Goal: Navigation & Orientation: Understand site structure

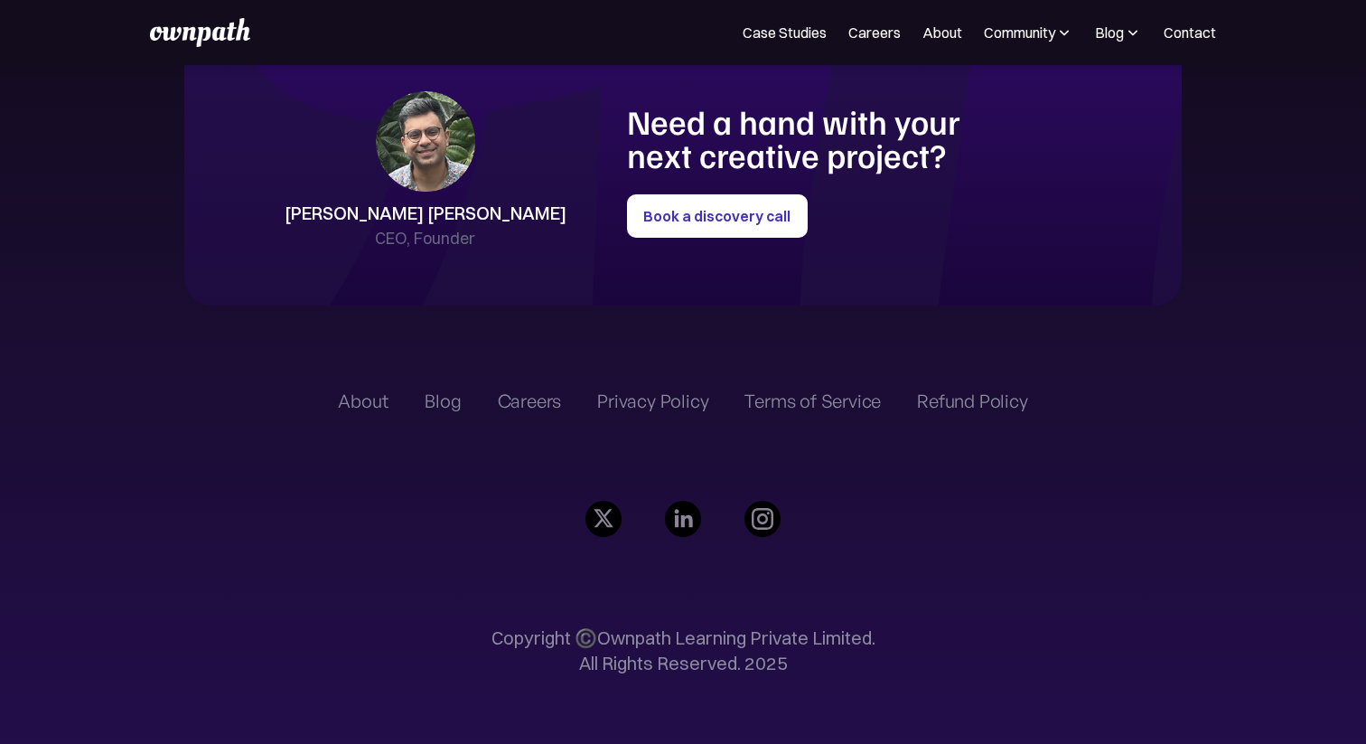
scroll to position [4185, 0]
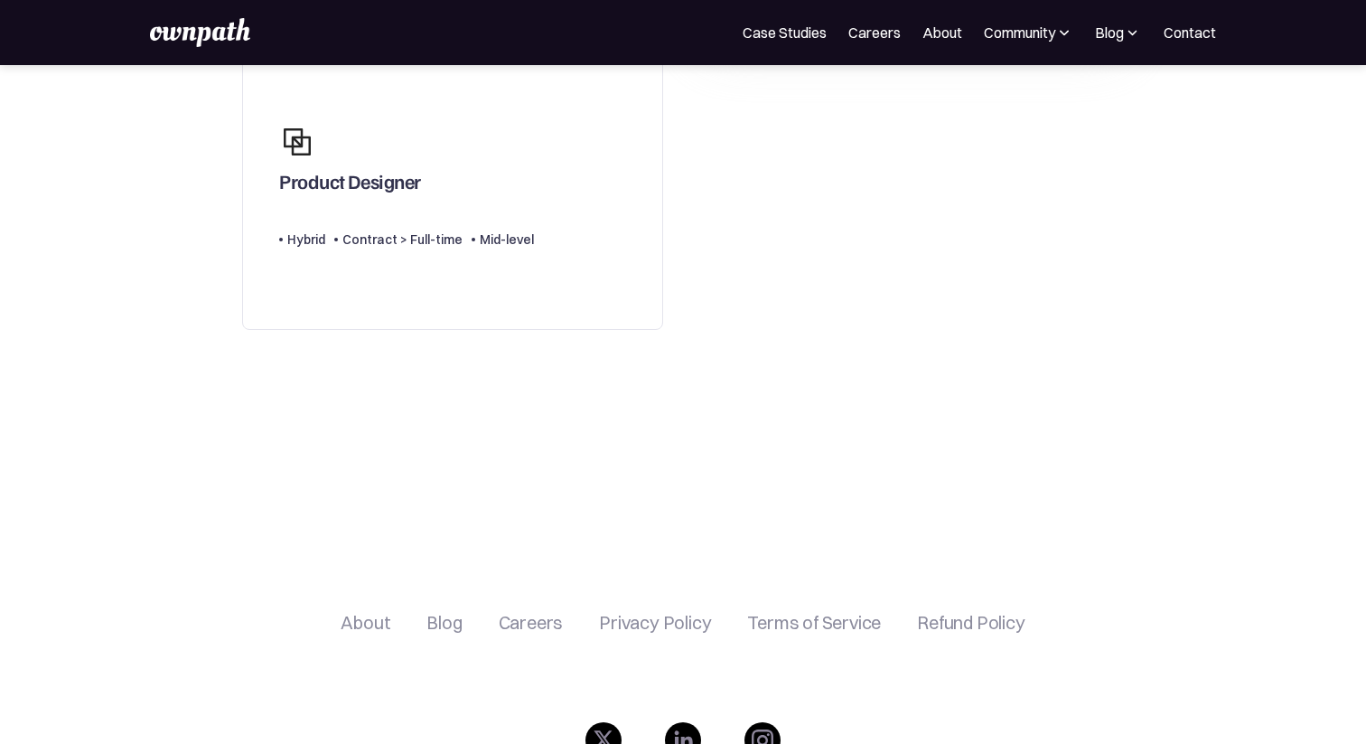
scroll to position [576, 0]
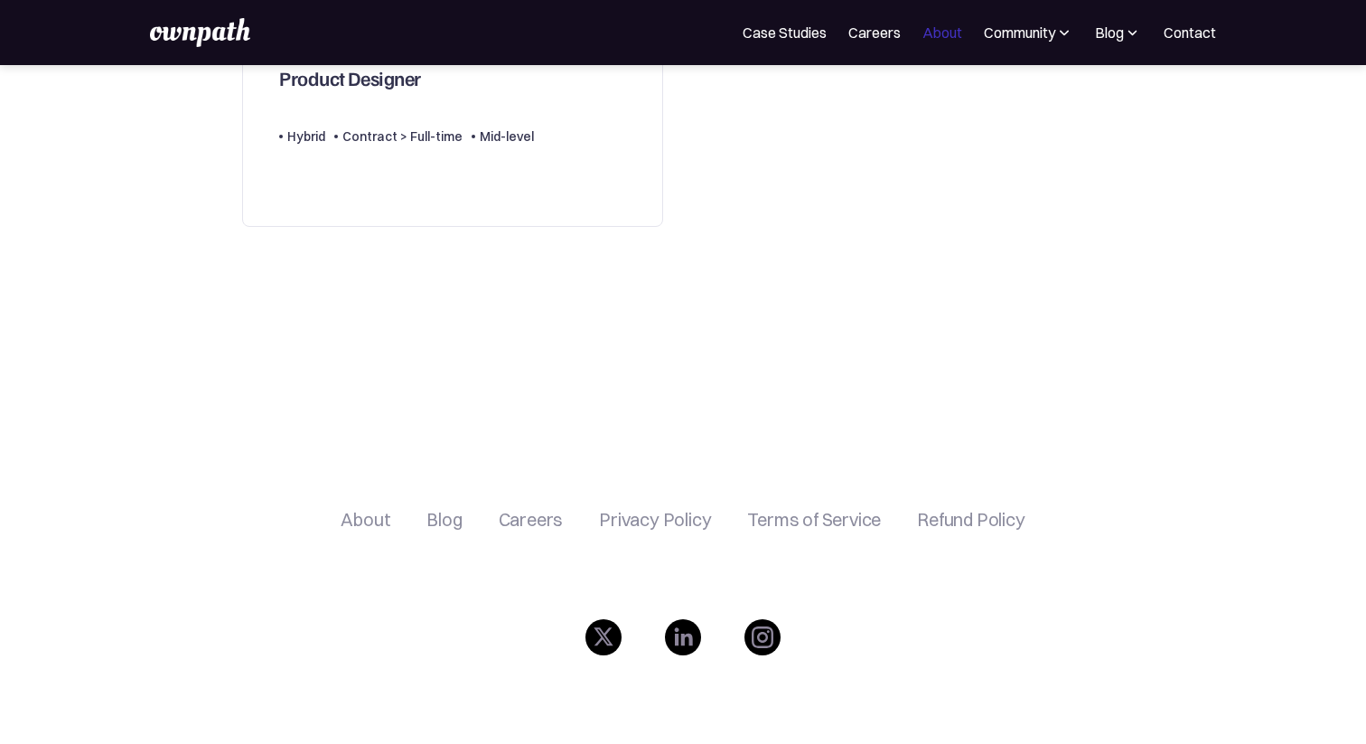
click at [947, 37] on link "About" at bounding box center [943, 33] width 40 height 22
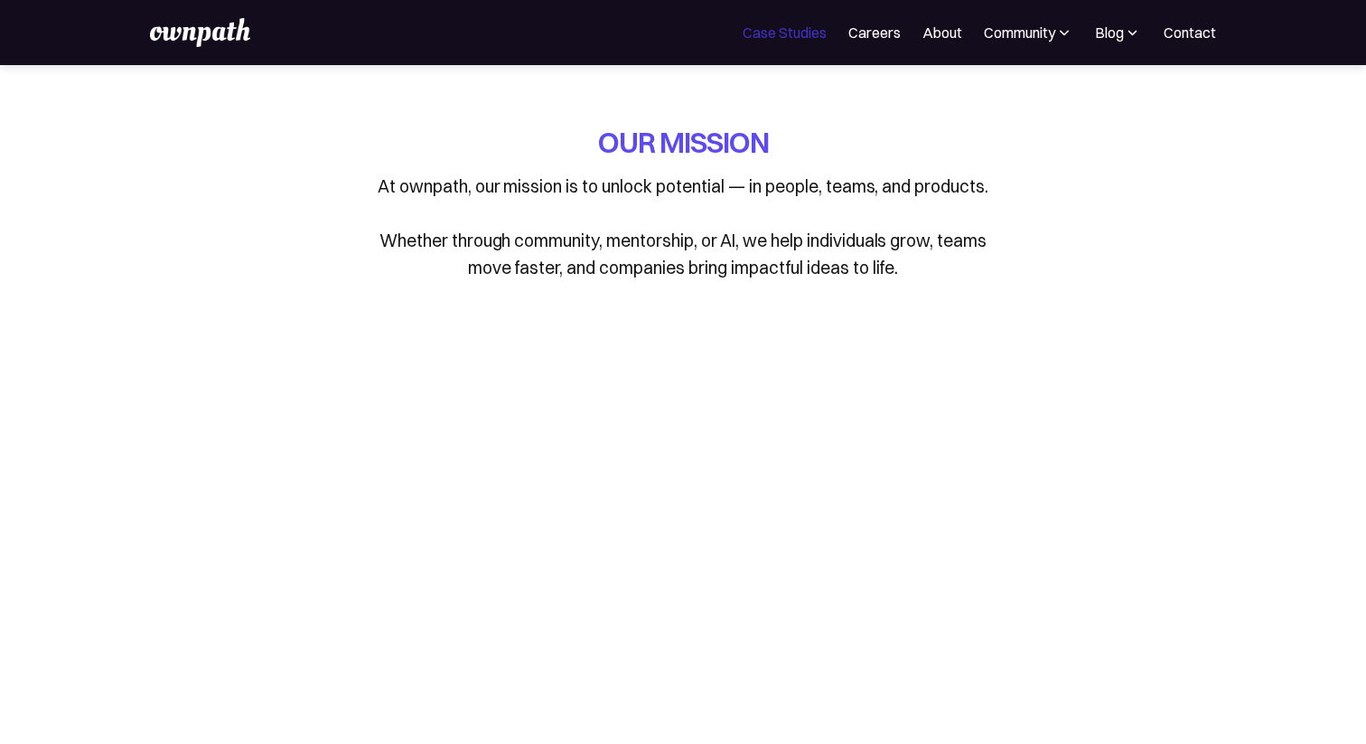
click at [802, 30] on link "Case Studies" at bounding box center [785, 33] width 84 height 22
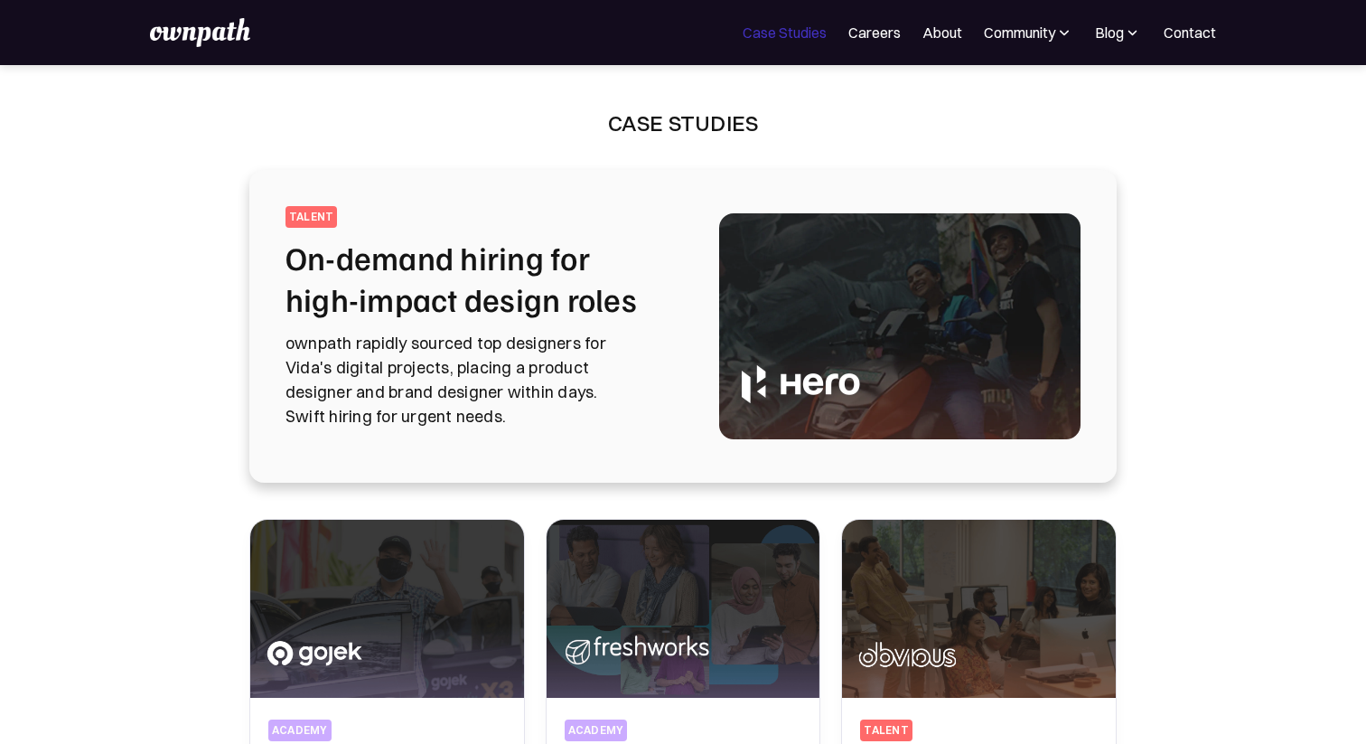
click at [750, 31] on link "Case Studies" at bounding box center [785, 33] width 84 height 22
click at [203, 33] on img at bounding box center [199, 32] width 99 height 29
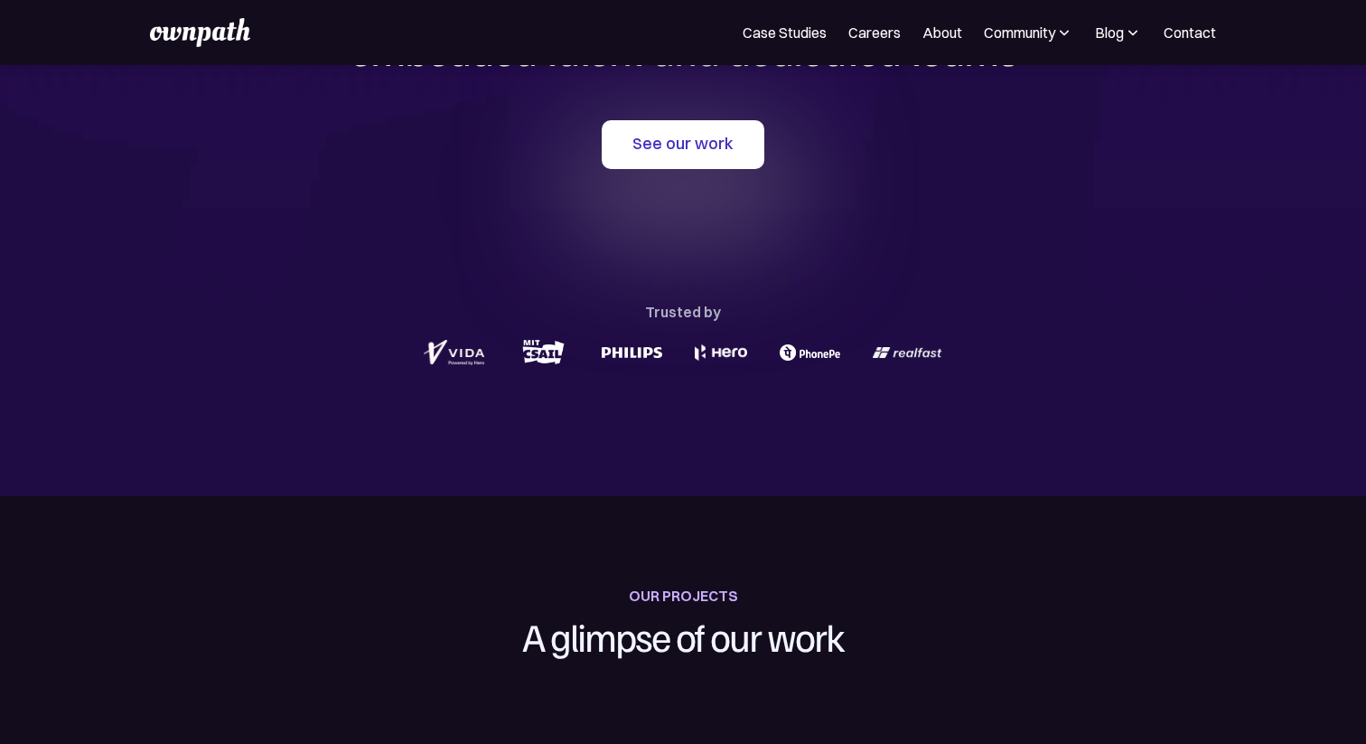
scroll to position [222, 0]
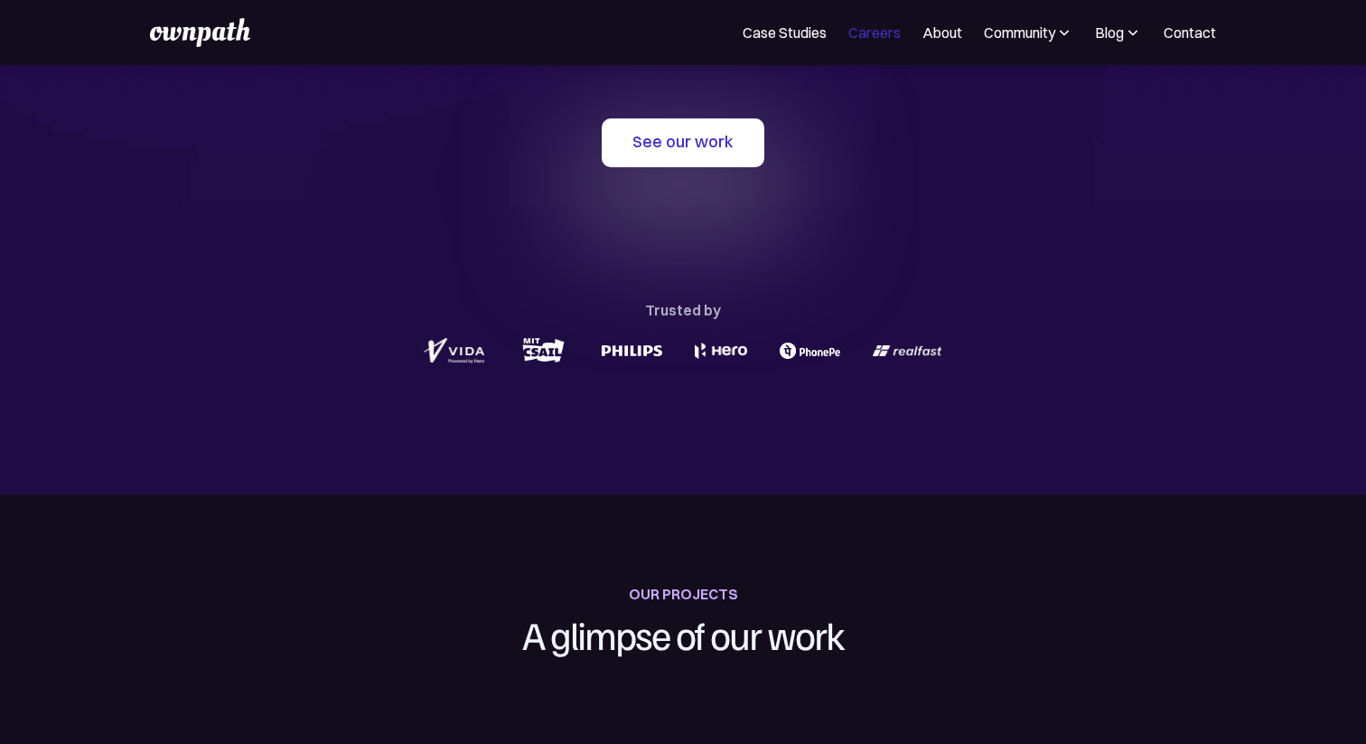
click at [868, 26] on link "Careers" at bounding box center [875, 33] width 52 height 22
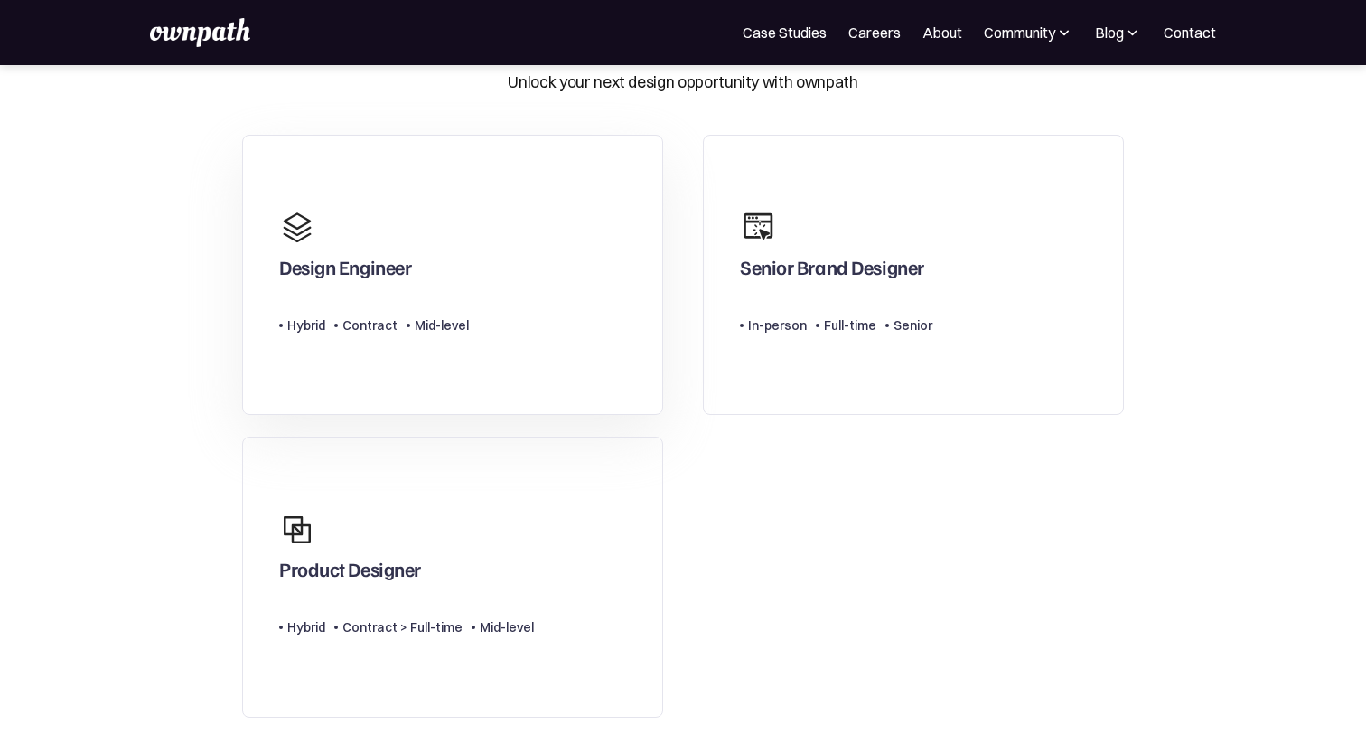
scroll to position [699, 0]
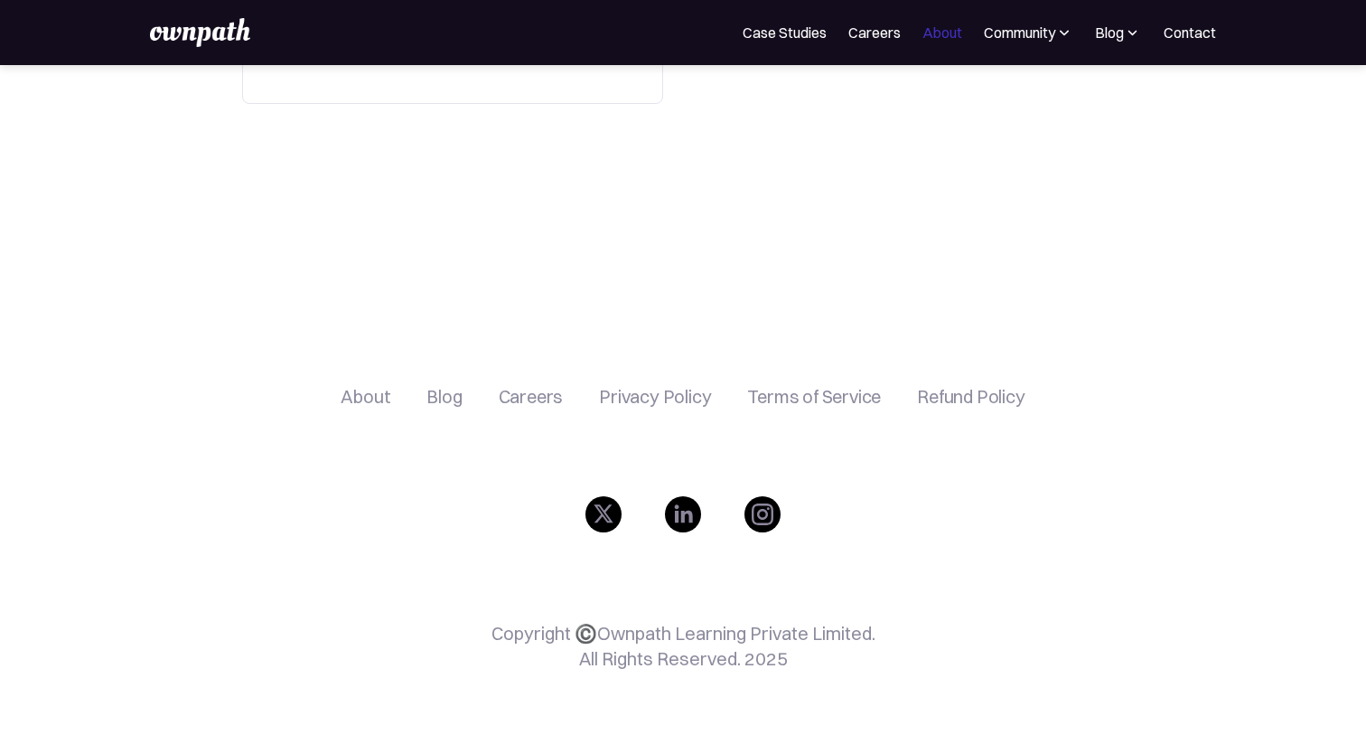
click at [945, 41] on link "About" at bounding box center [943, 33] width 40 height 22
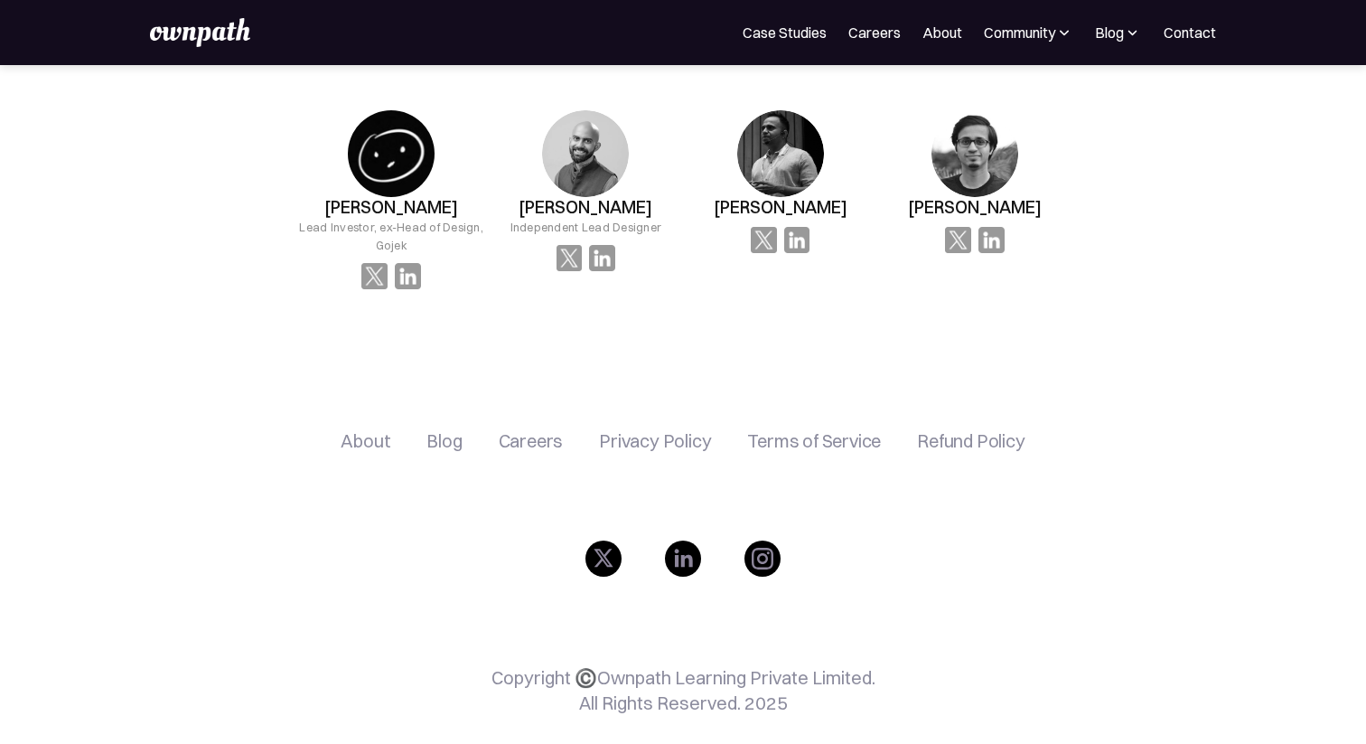
scroll to position [3085, 0]
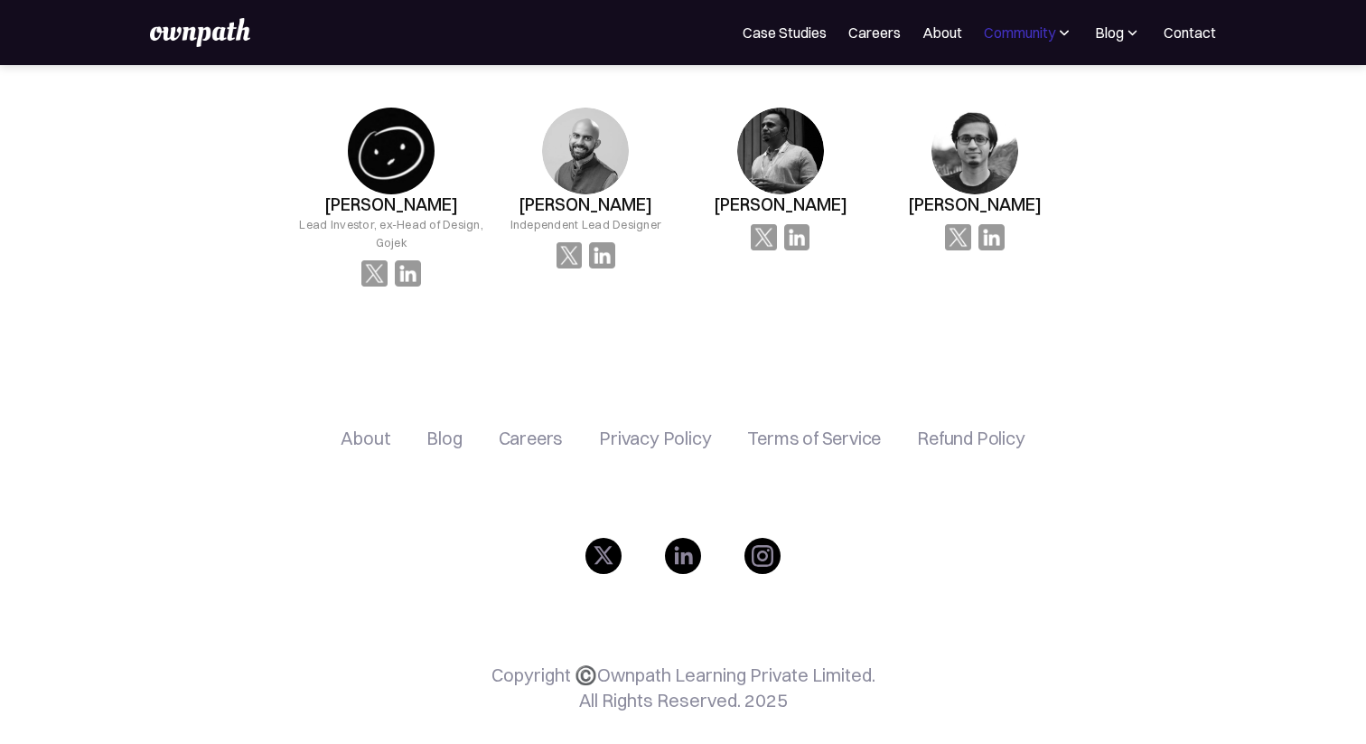
click at [1007, 31] on div "Community" at bounding box center [1019, 33] width 71 height 22
click at [1123, 14] on div "For Companies Case Studies Careers About Community Events Resources Design Resi…" at bounding box center [683, 32] width 1366 height 65
click at [1123, 23] on div "Blog" at bounding box center [1109, 33] width 29 height 22
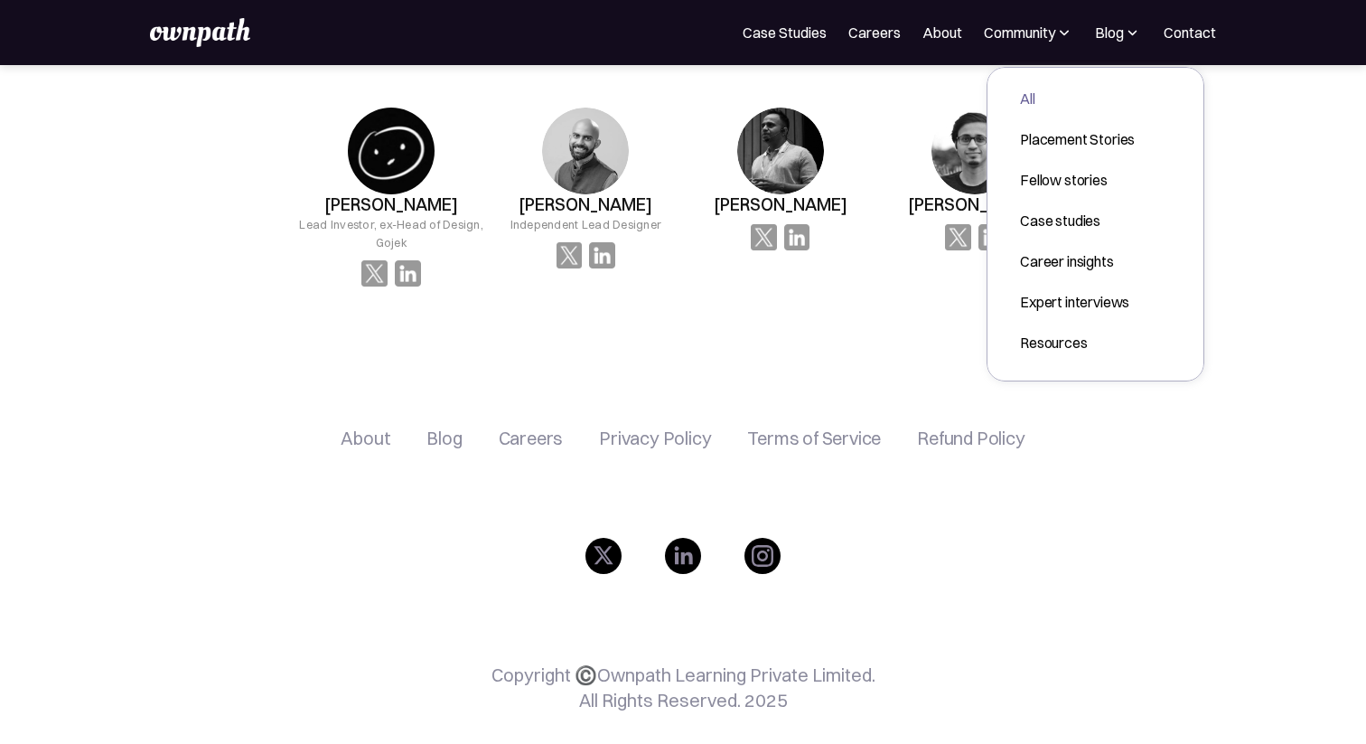
click at [1038, 91] on div "All" at bounding box center [1077, 99] width 115 height 22
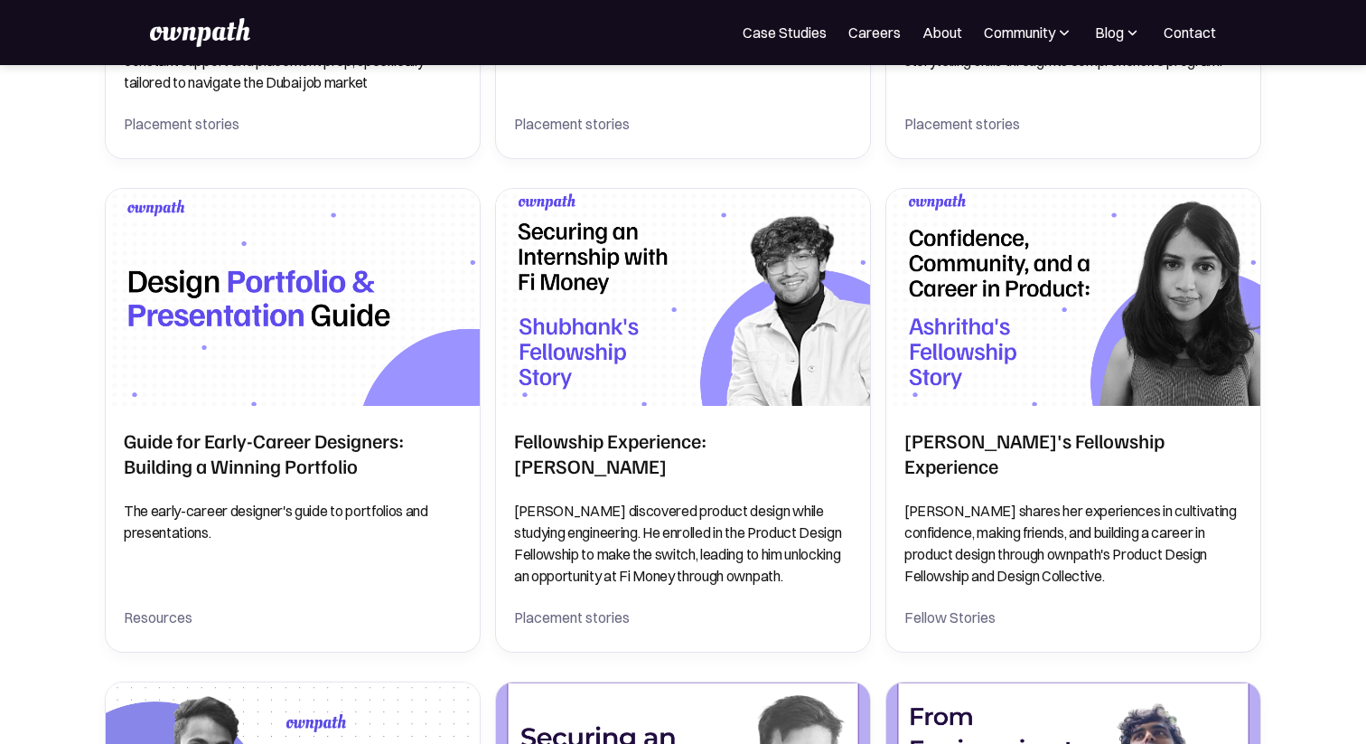
scroll to position [1885, 0]
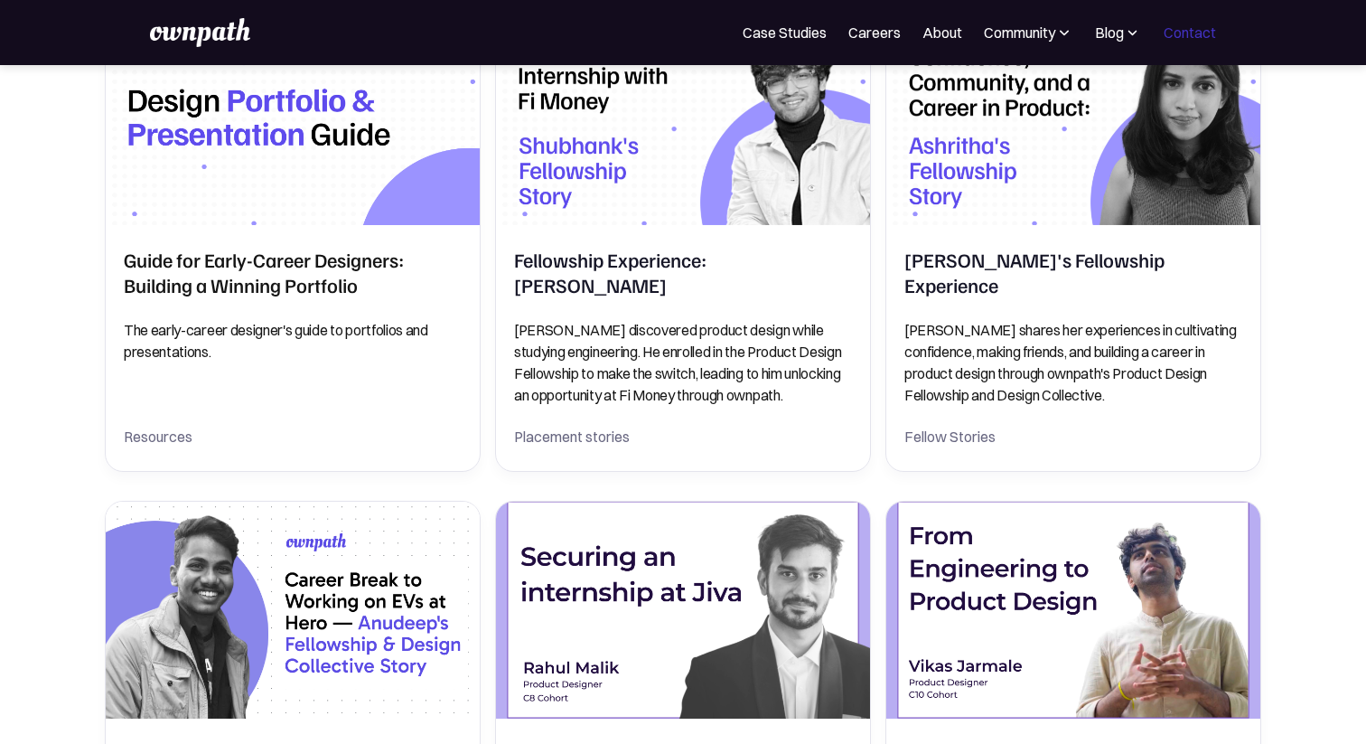
click at [1176, 36] on link "Contact" at bounding box center [1190, 33] width 52 height 22
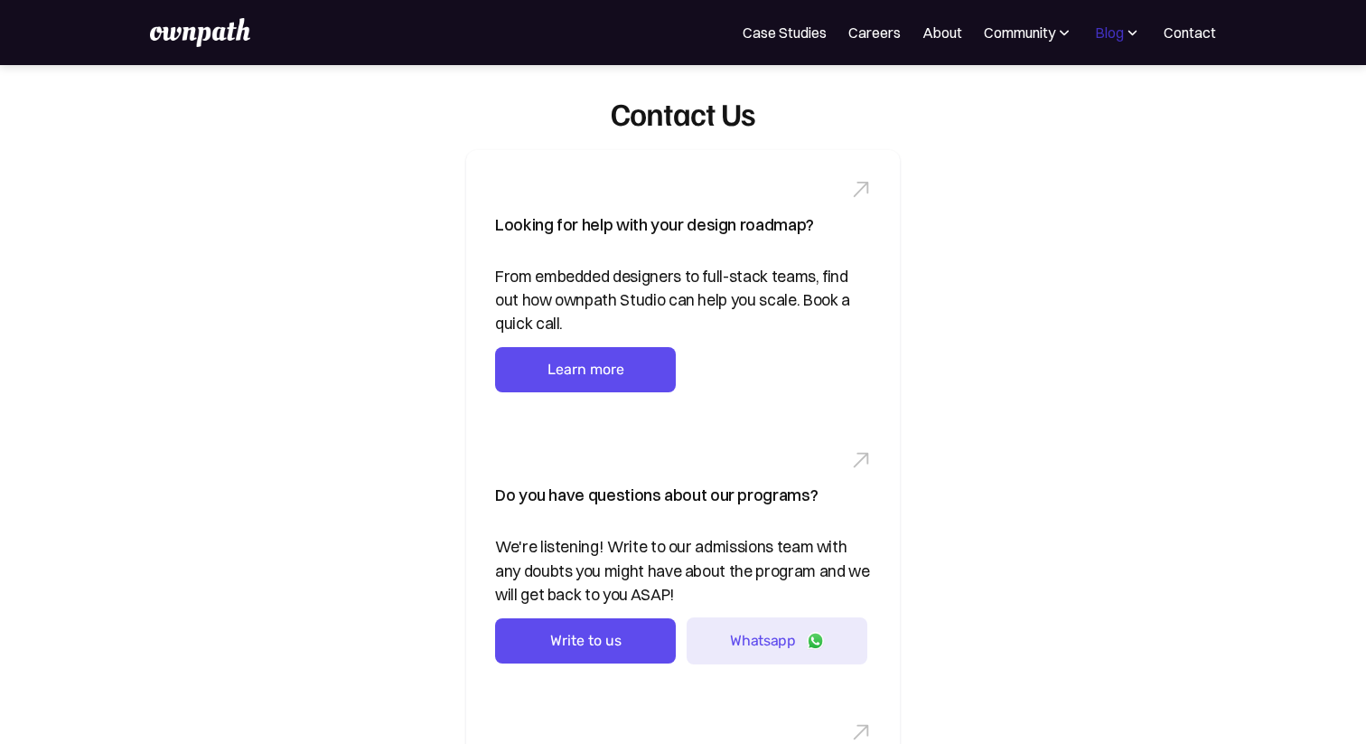
click at [1097, 31] on div "Blog" at bounding box center [1109, 33] width 29 height 22
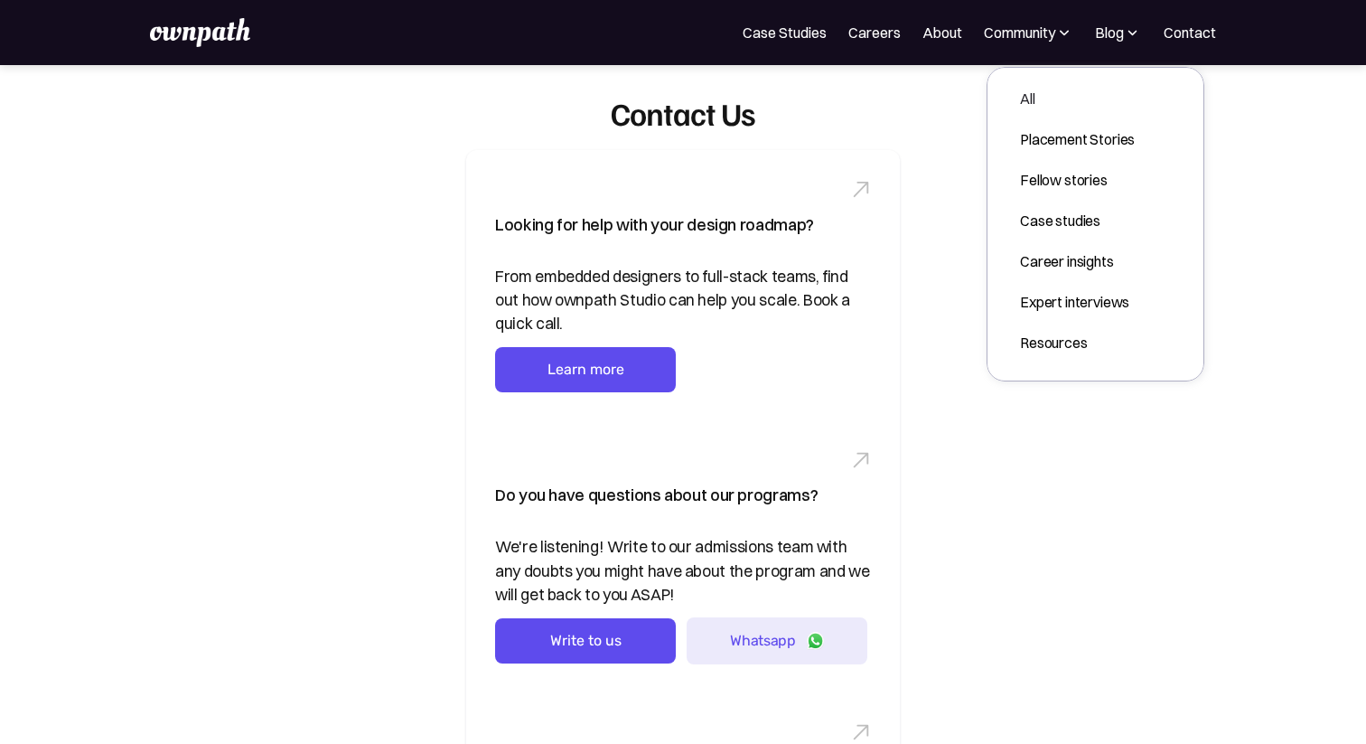
click at [1039, 89] on div "All" at bounding box center [1077, 99] width 115 height 22
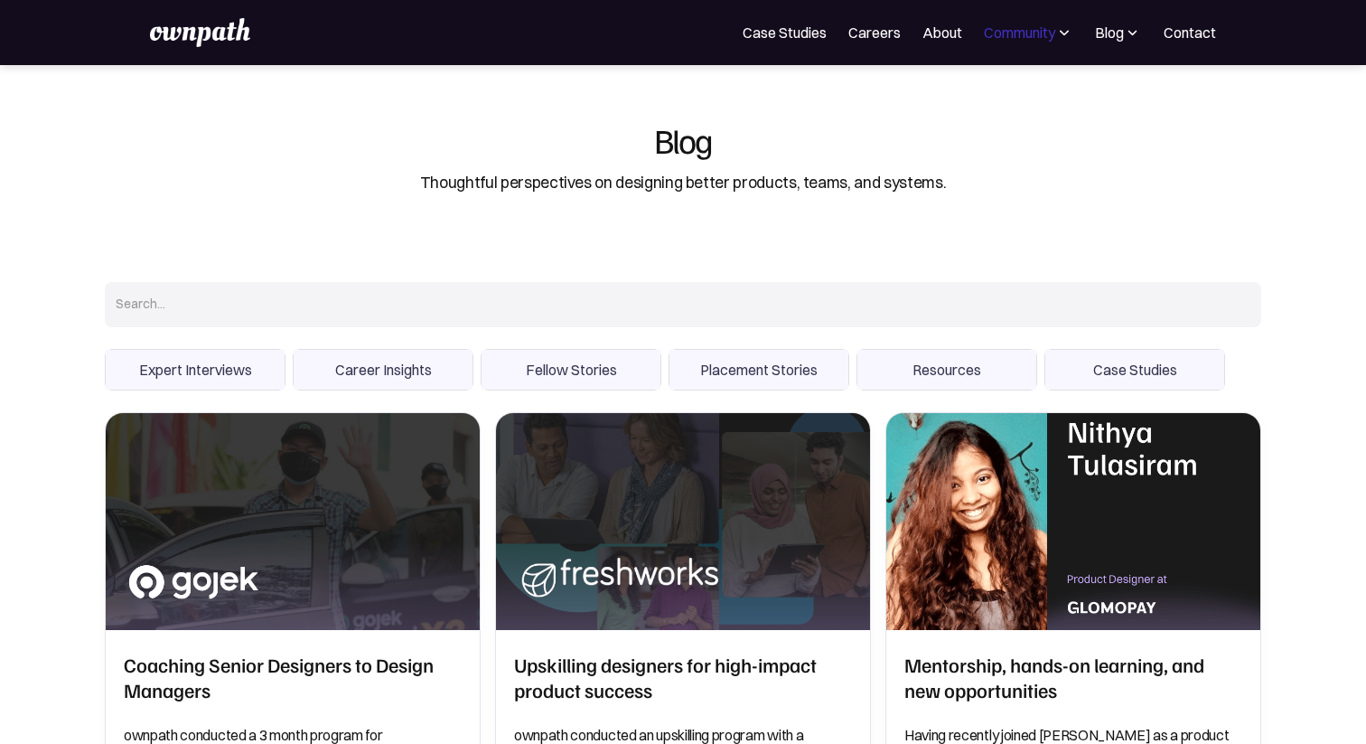
click at [1033, 26] on div "Community" at bounding box center [1019, 33] width 71 height 22
click at [981, 100] on div "Events" at bounding box center [988, 99] width 68 height 22
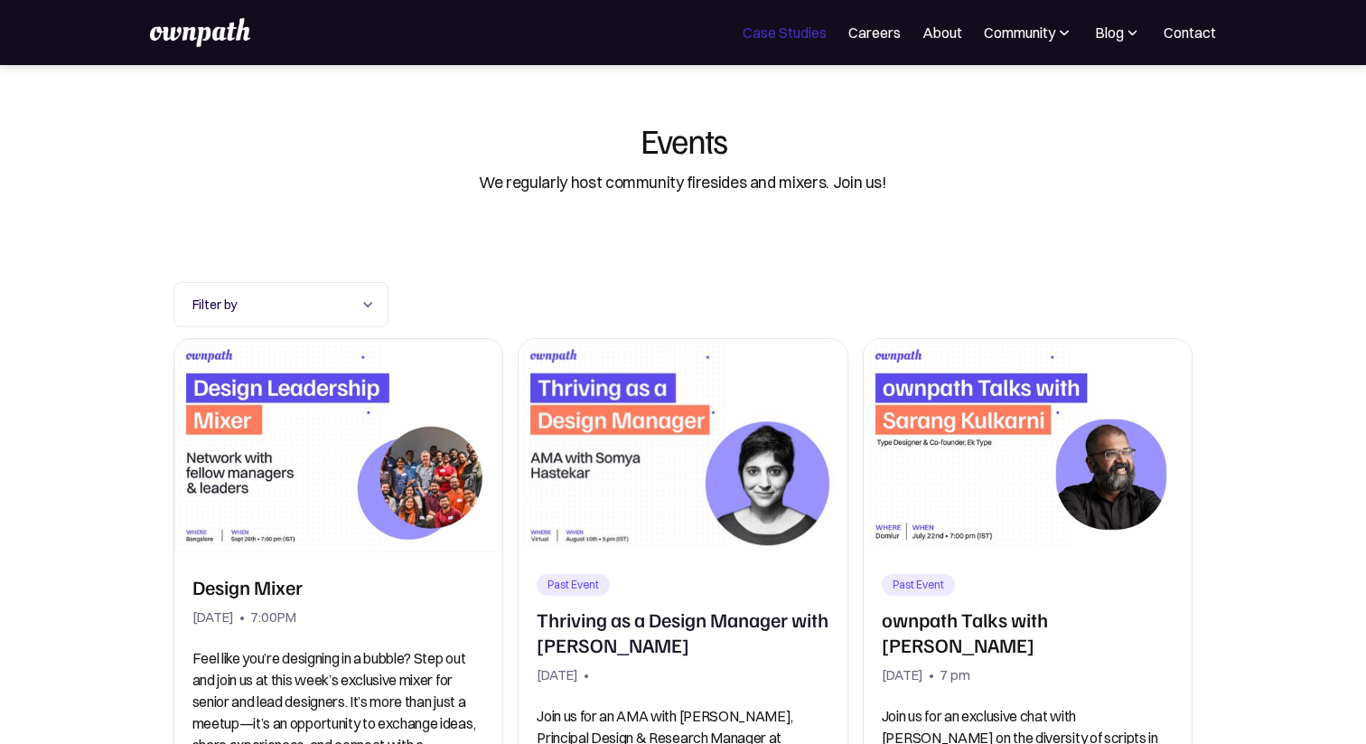
click at [782, 35] on link "Case Studies" at bounding box center [785, 33] width 84 height 22
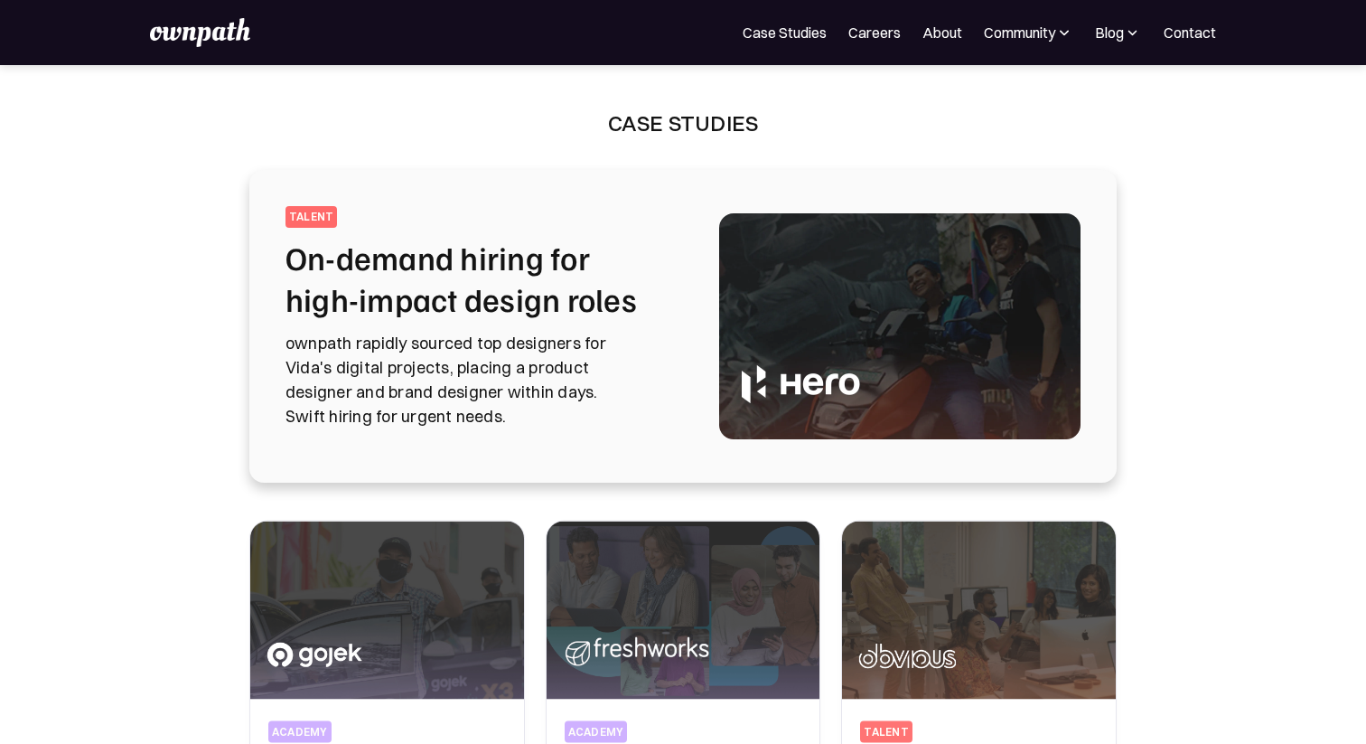
click at [204, 40] on img at bounding box center [199, 32] width 99 height 29
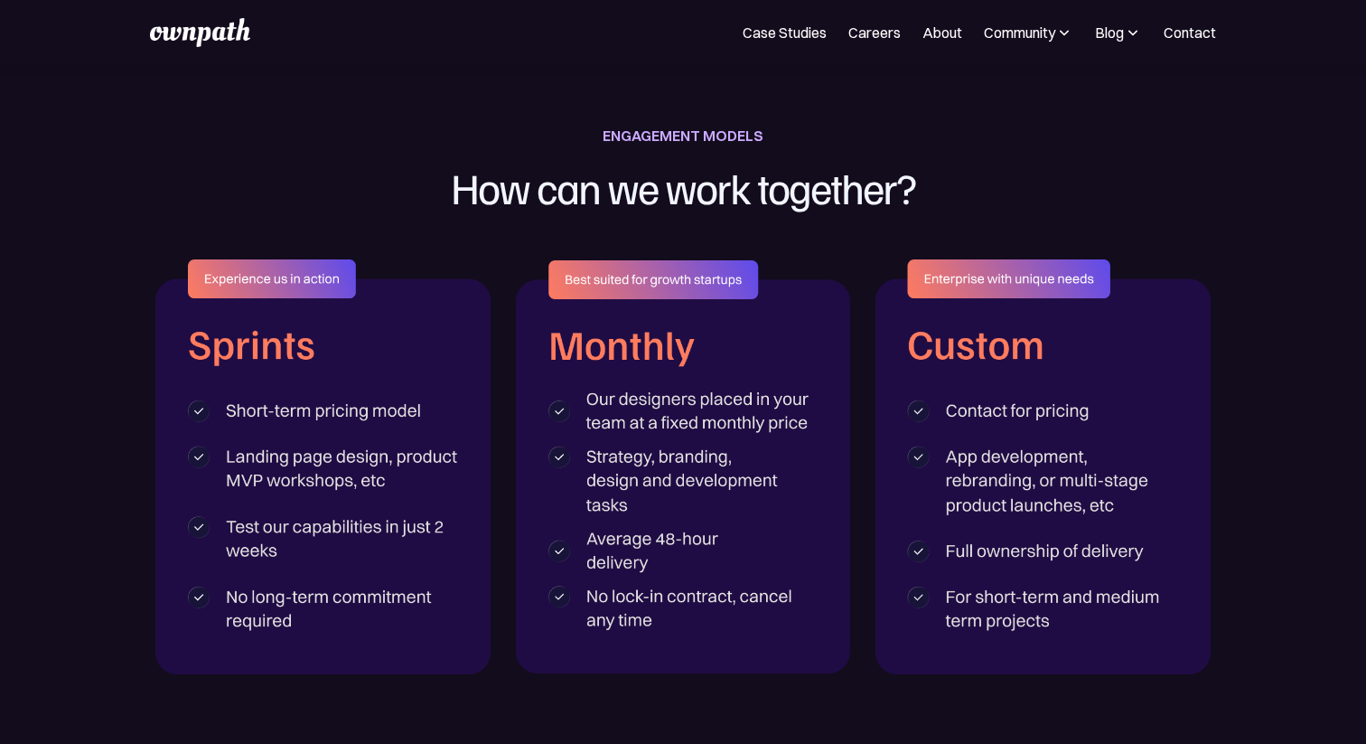
scroll to position [2767, 0]
